Goal: Task Accomplishment & Management: Use online tool/utility

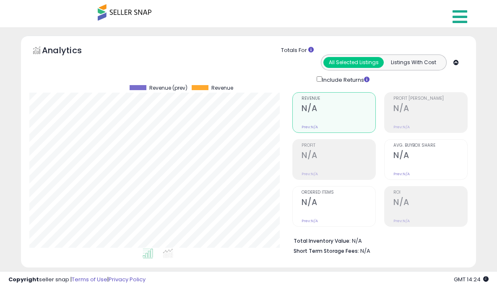
scroll to position [172, 263]
click at [464, 15] on icon at bounding box center [459, 16] width 15 height 17
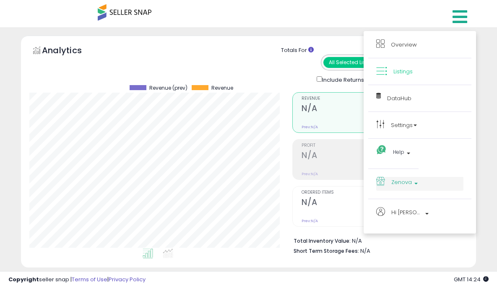
click at [407, 177] on span "Zenova" at bounding box center [401, 182] width 21 height 10
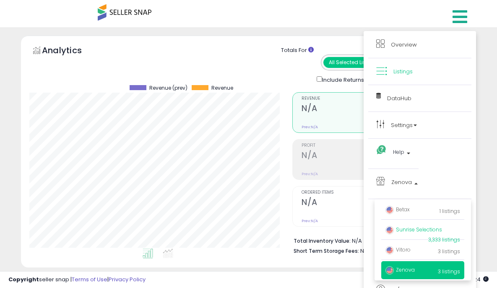
click at [411, 233] on span "Sunrise Selections" at bounding box center [413, 229] width 57 height 7
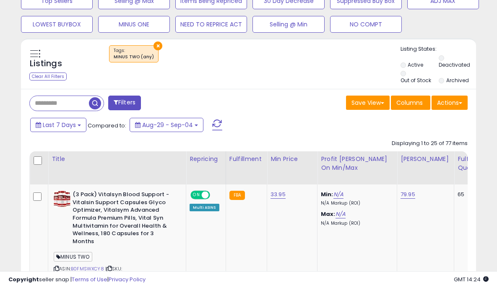
scroll to position [307, 0]
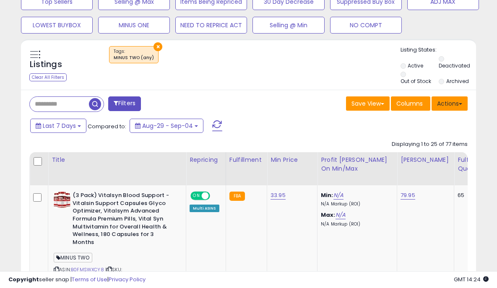
click at [461, 103] on span at bounding box center [460, 104] width 3 height 2
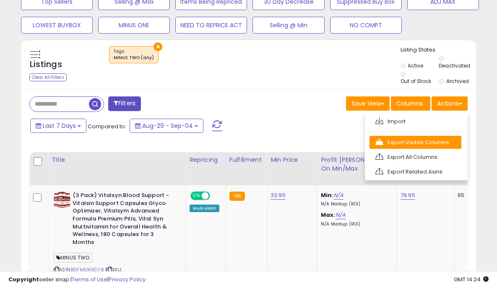
click at [411, 140] on link "Export Visible Columns" at bounding box center [415, 142] width 92 height 13
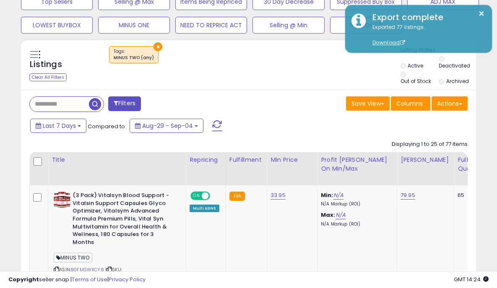
click at [269, 99] on div "Save View Save As New View Update Current View Columns Actions Import Export Vi…" at bounding box center [362, 104] width 226 height 16
